Goal: Register for event/course

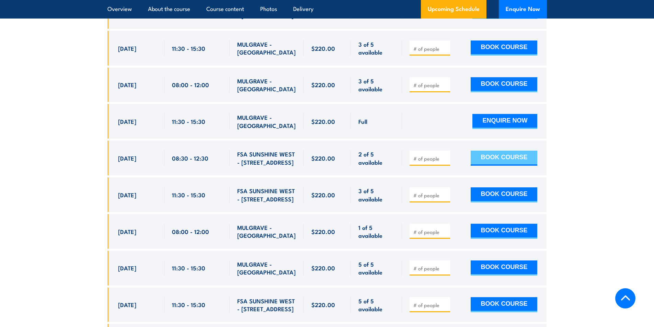
click at [521, 151] on button "BOOK COURSE" at bounding box center [504, 158] width 67 height 15
type input "1"
click at [445, 155] on input "1" at bounding box center [430, 158] width 34 height 7
click at [488, 151] on button "BOOK COURSE" at bounding box center [504, 158] width 67 height 15
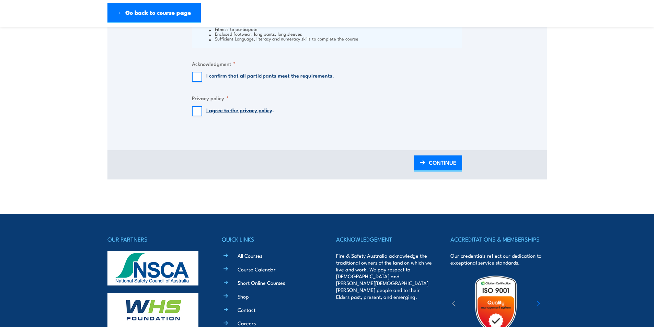
scroll to position [607, 0]
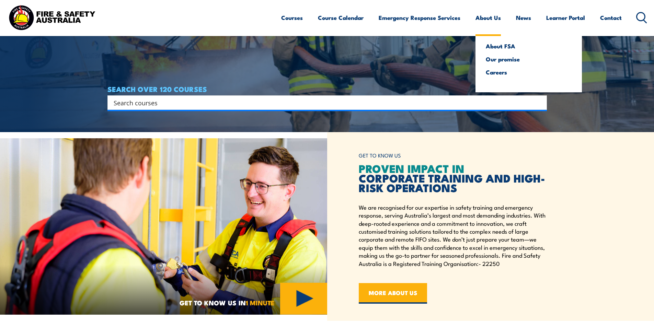
scroll to position [205, 0]
